Goal: Go to known website: Access a specific website the user already knows

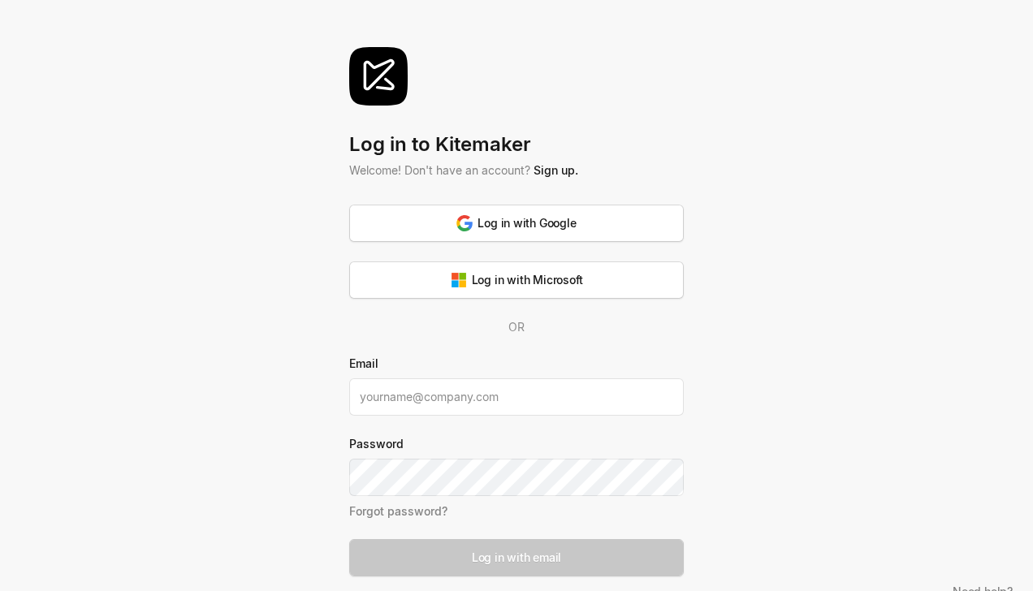
click at [572, 283] on div "Log in with Microsoft" at bounding box center [517, 279] width 132 height 17
